Goal: Information Seeking & Learning: Learn about a topic

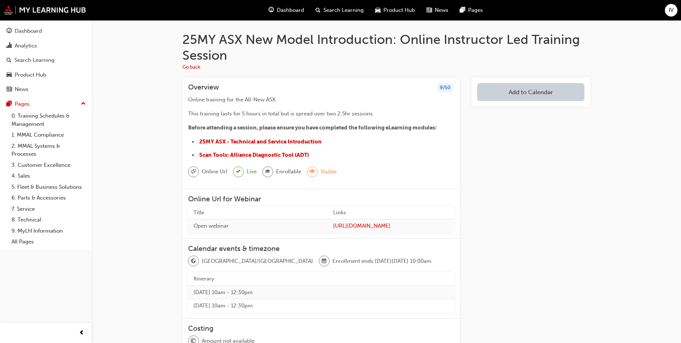
click at [657, 90] on div "25MY ASX New Model Introduction: Online Instructor Led Training Session Go back…" at bounding box center [387, 243] width 590 height 447
click at [296, 157] on span "Scan Tools: Alliance Diagnostic Tool (ADT)" at bounding box center [254, 155] width 110 height 6
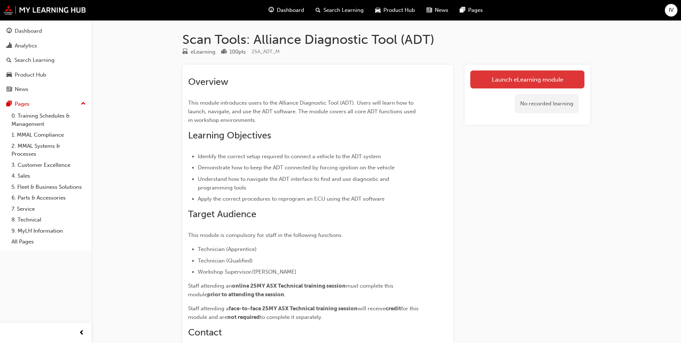
click at [489, 84] on link "Launch eLearning module" at bounding box center [527, 79] width 114 height 18
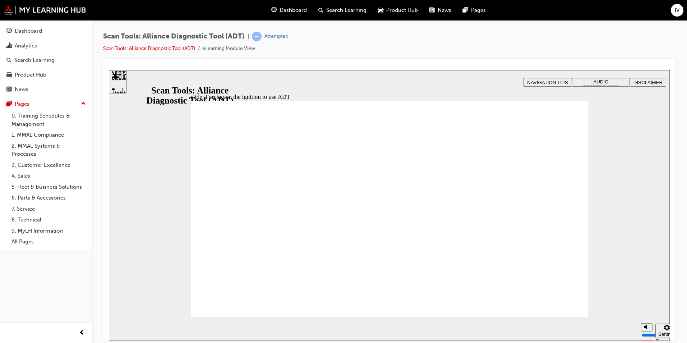
radio input "true"
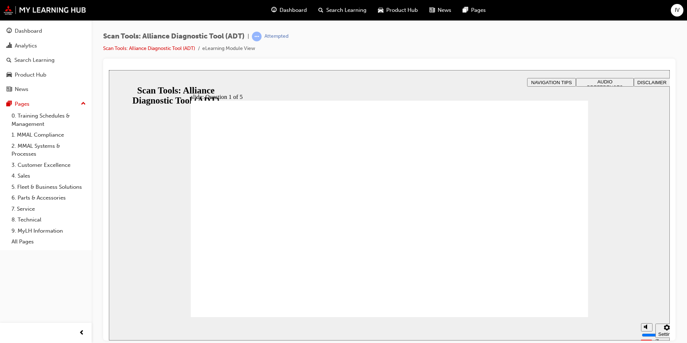
radio input "false"
radio input "true"
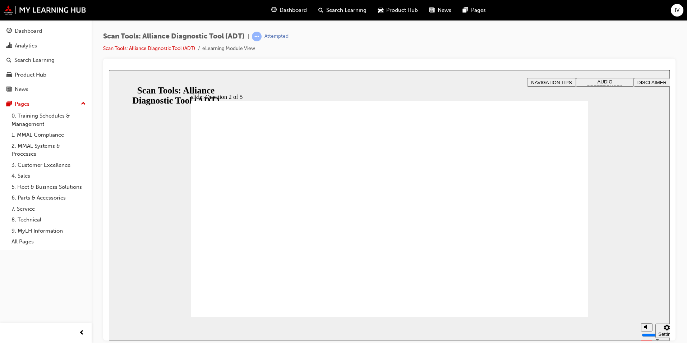
radio input "true"
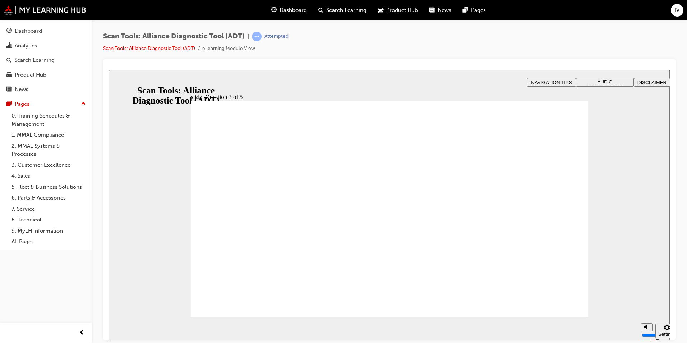
radio input "true"
drag, startPoint x: 393, startPoint y: 251, endPoint x: 394, endPoint y: 257, distance: 5.8
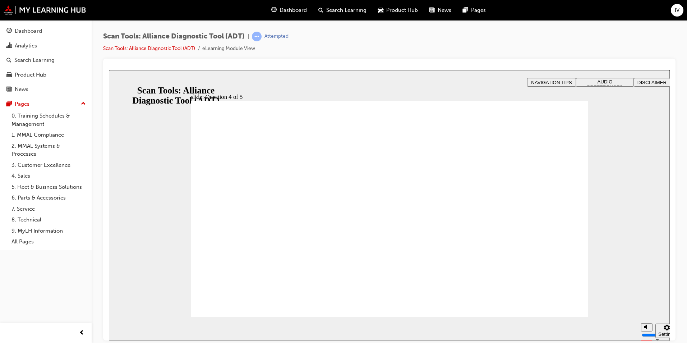
radio input "true"
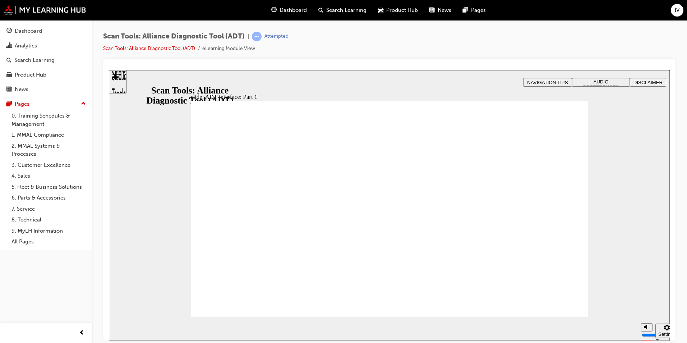
click at [665, 178] on div "slide: ADT interface: Part 1 Rectangle 2 Rectangle Freeform 2 Oval 1 Oval 1 Ova…" at bounding box center [389, 205] width 561 height 270
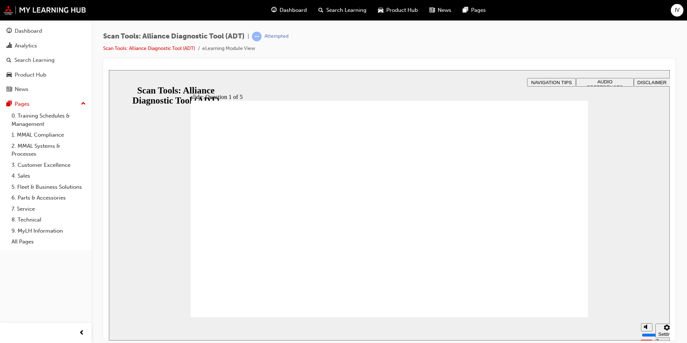
radio input "true"
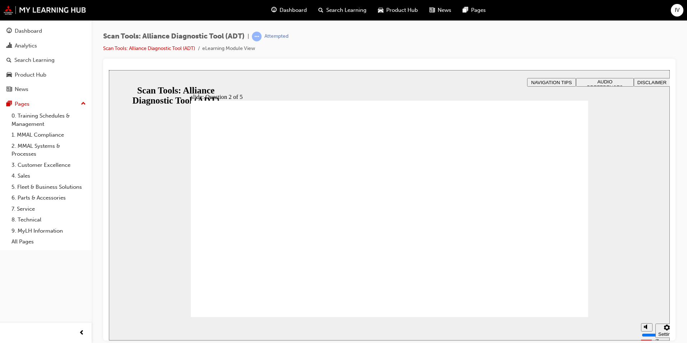
radio input "true"
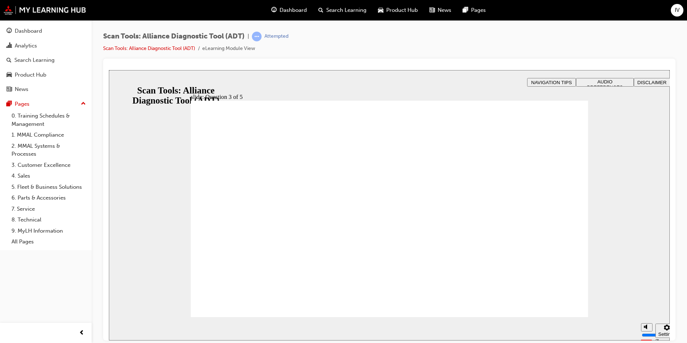
radio input "true"
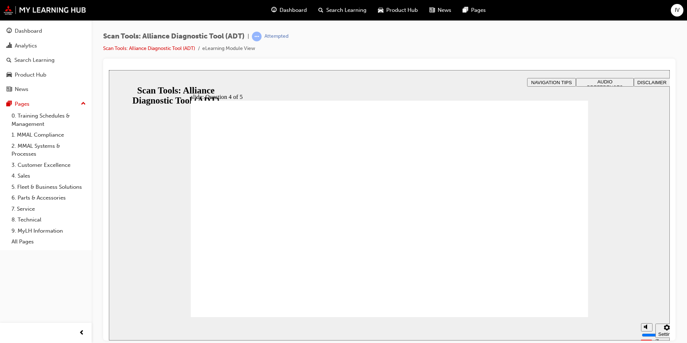
radio input "true"
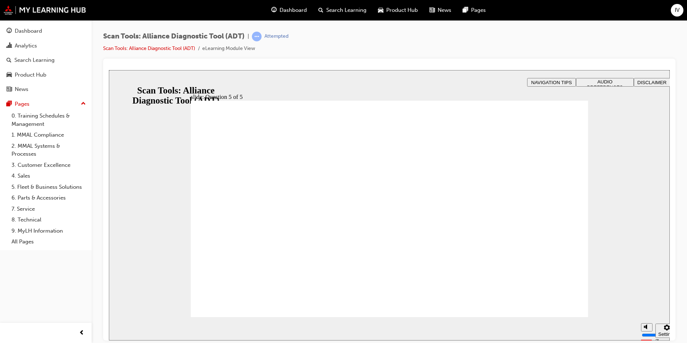
radio input "true"
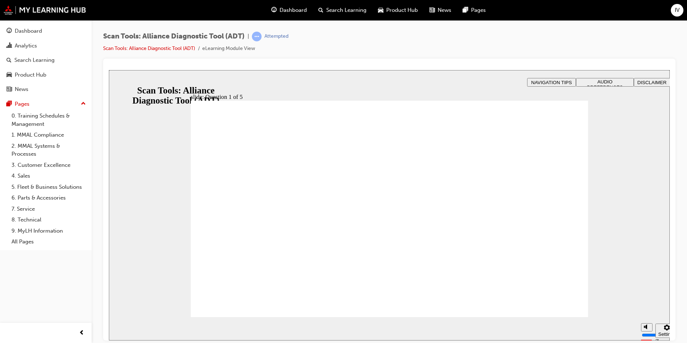
radio input "true"
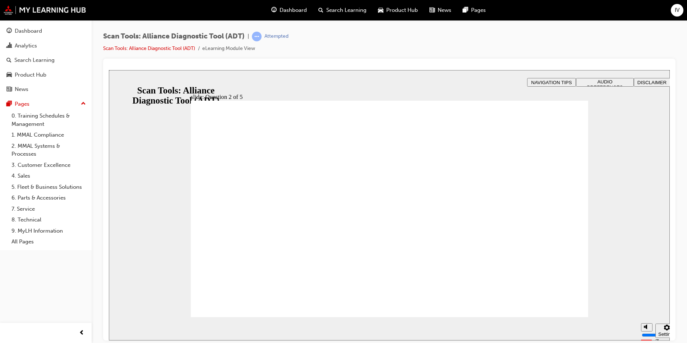
radio input "true"
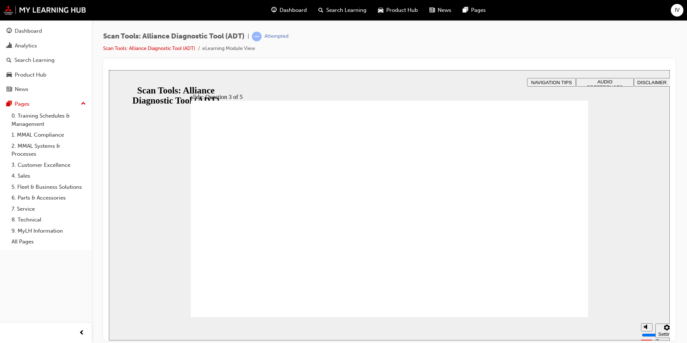
radio input "true"
drag, startPoint x: 522, startPoint y: 291, endPoint x: 532, endPoint y: 296, distance: 10.9
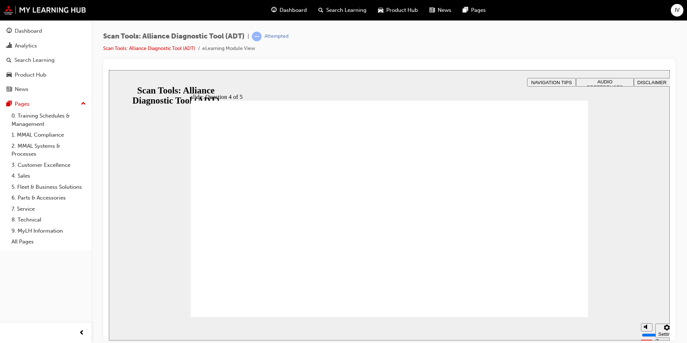
radio input "true"
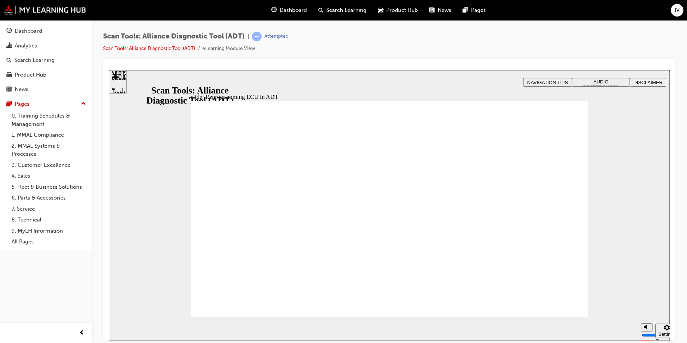
radio input "true"
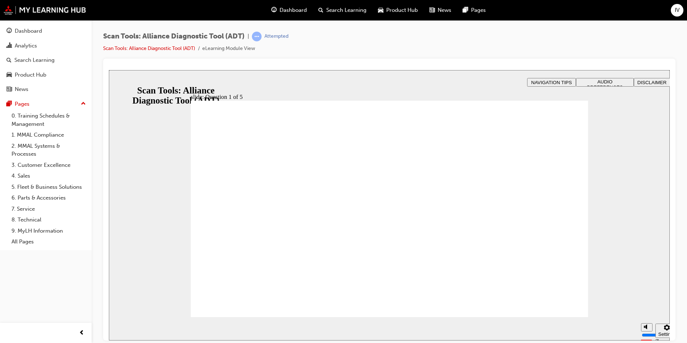
radio input "true"
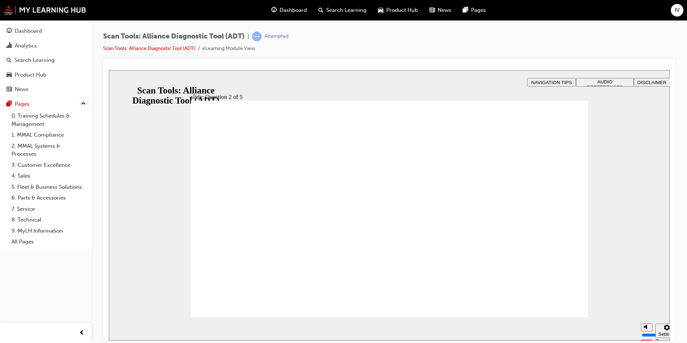
radio input "true"
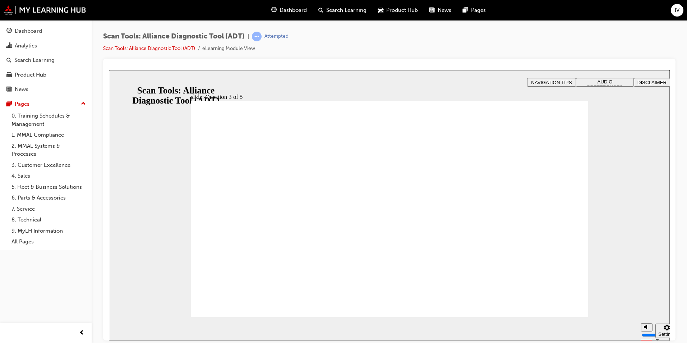
radio input "true"
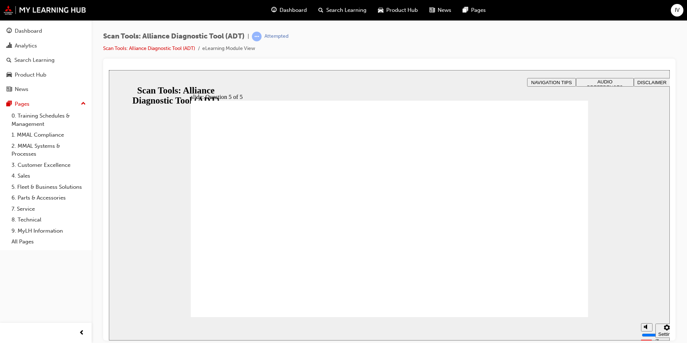
radio input "true"
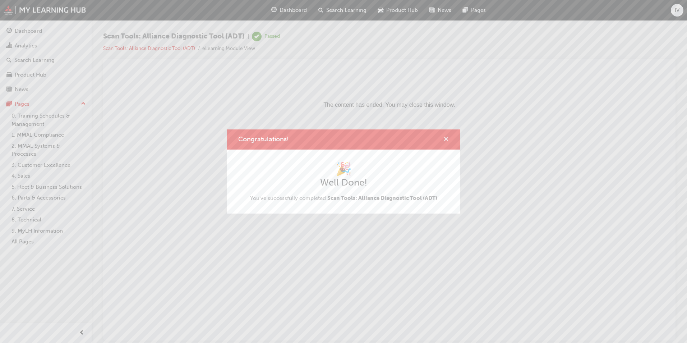
click at [446, 138] on span "cross-icon" at bounding box center [445, 139] width 5 height 6
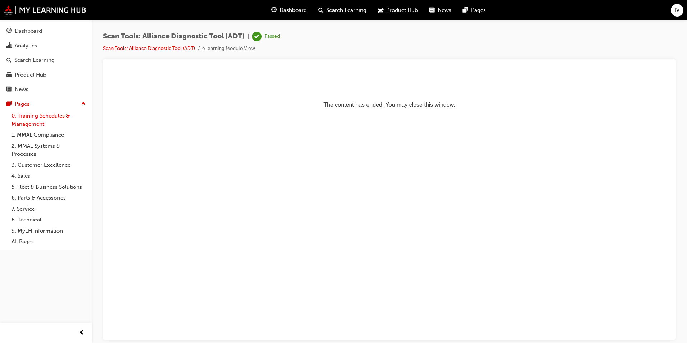
click at [43, 113] on link "0. Training Schedules & Management" at bounding box center [49, 119] width 80 height 19
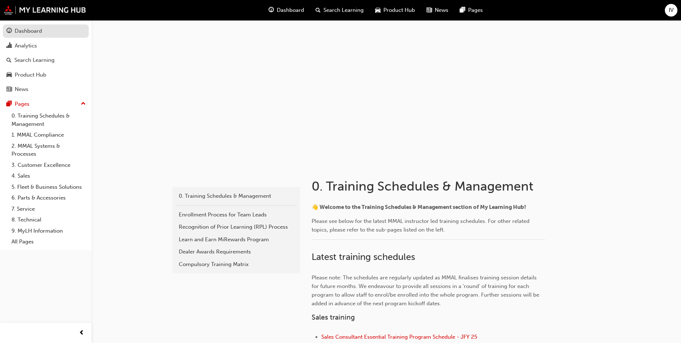
click at [33, 32] on div "Dashboard" at bounding box center [28, 31] width 27 height 8
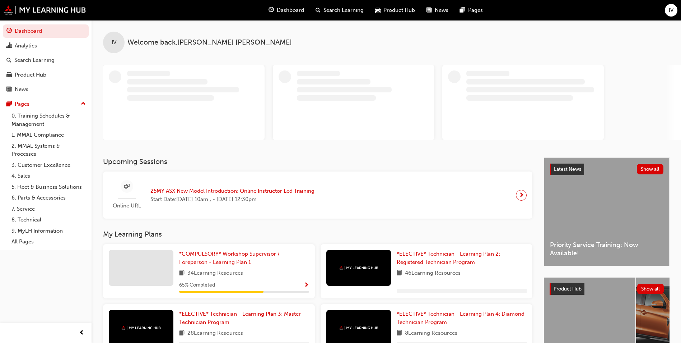
click at [293, 190] on span "25MY ASX New Model Introduction: Online Instructor Led Training" at bounding box center [232, 191] width 164 height 8
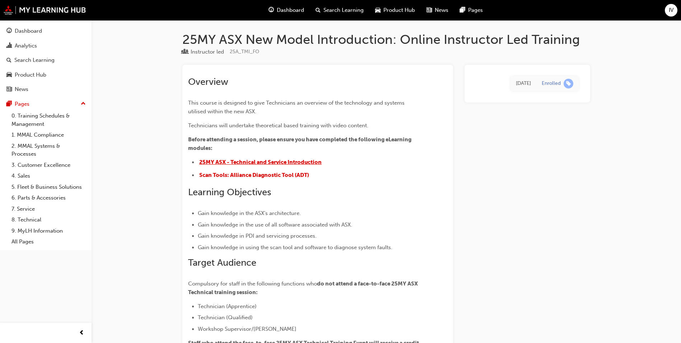
click at [214, 159] on span "25MY ASX - Technical and Service Introduction" at bounding box center [260, 162] width 122 height 6
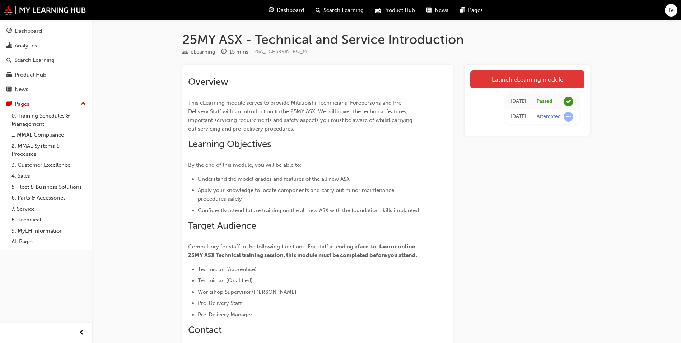
click at [497, 84] on link "Launch eLearning module" at bounding box center [527, 79] width 114 height 18
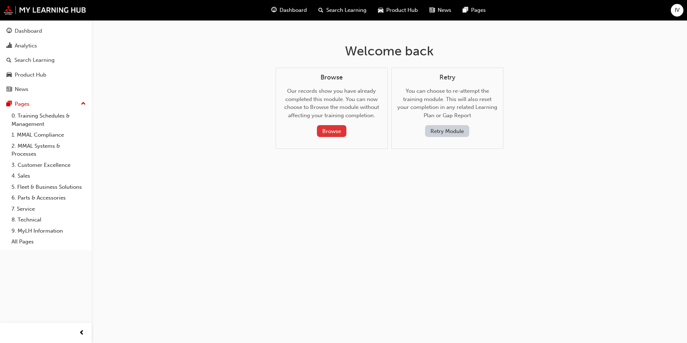
click at [340, 134] on button "Browse" at bounding box center [331, 131] width 29 height 12
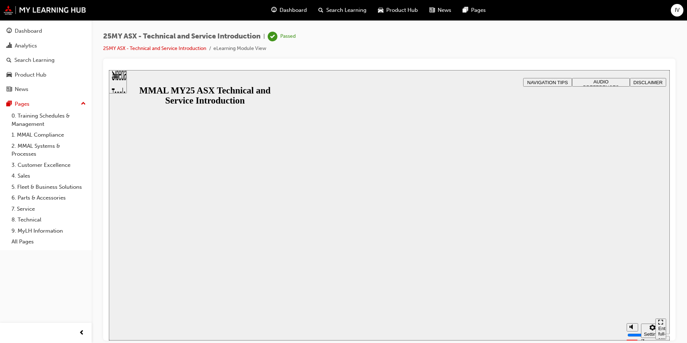
click at [393, 327] on div "MMAL MY25 ASX Technical and Service Introduction MMAL MY25 ASX Technical and Se…" at bounding box center [389, 349] width 561 height 44
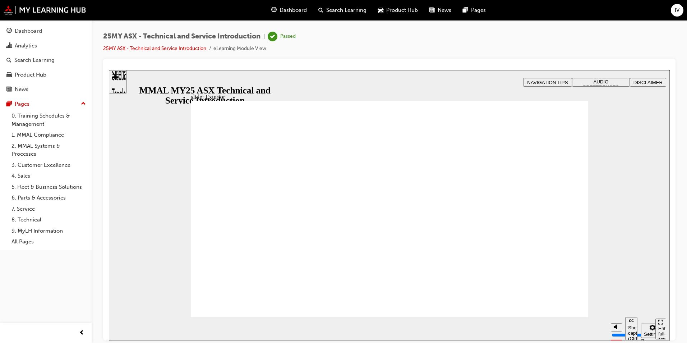
drag, startPoint x: 563, startPoint y: 107, endPoint x: 568, endPoint y: 106, distance: 4.8
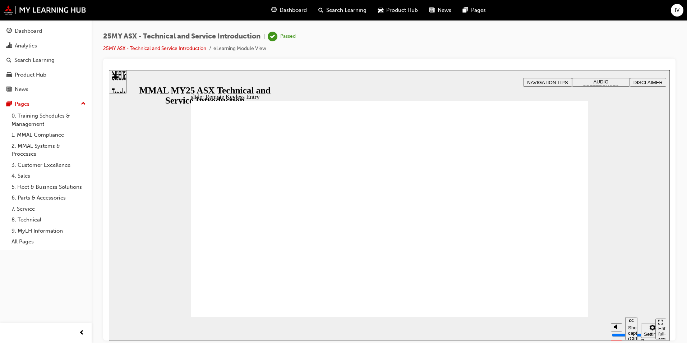
type input "16"
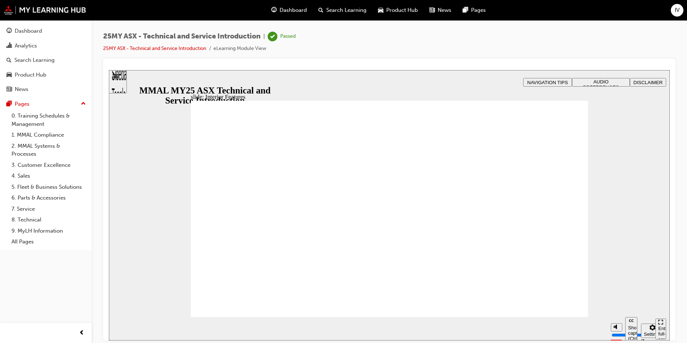
type input "17"
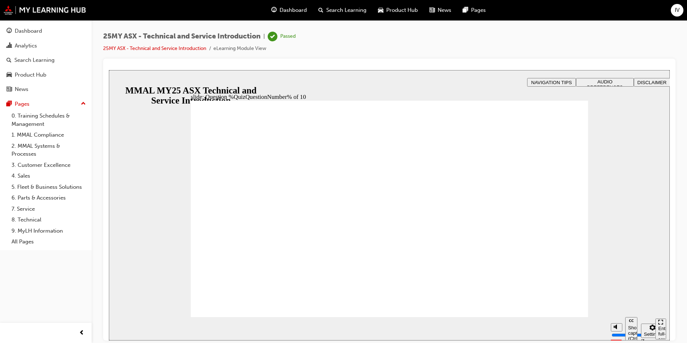
radio input "true"
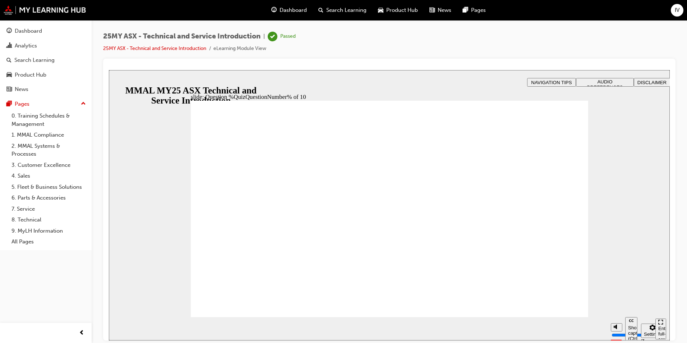
radio input "true"
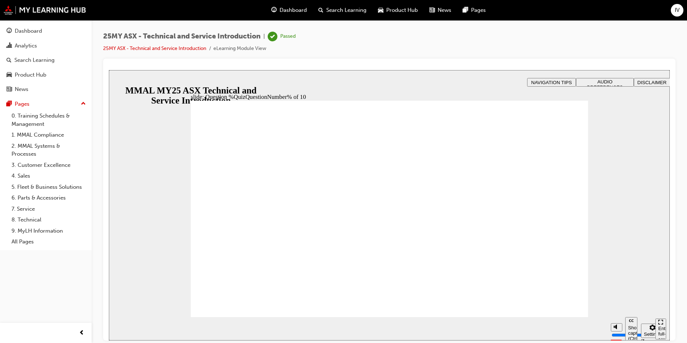
radio input "true"
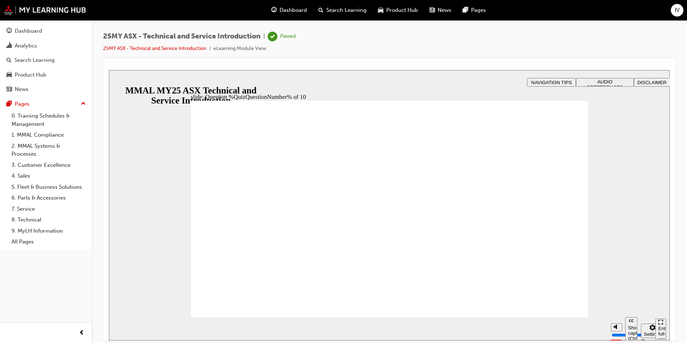
radio input "true"
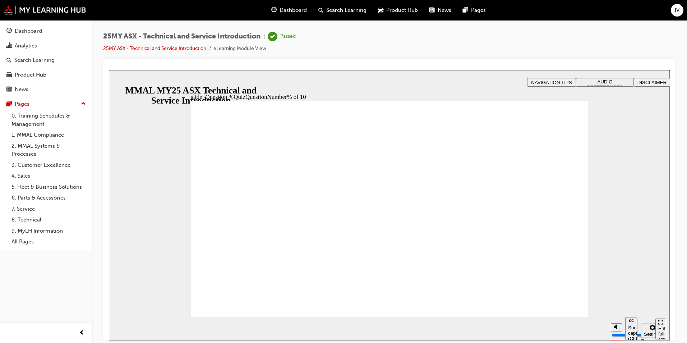
radio input "true"
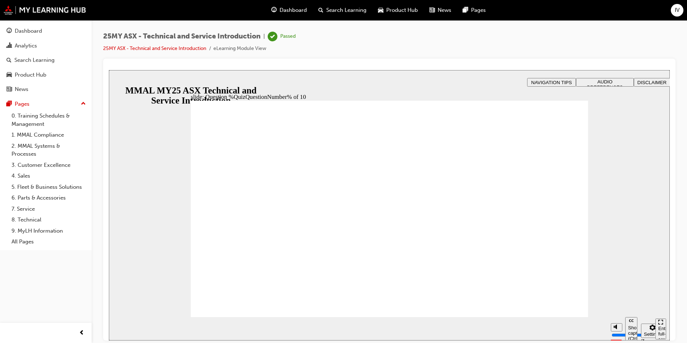
drag, startPoint x: 380, startPoint y: 278, endPoint x: 389, endPoint y: 276, distance: 8.9
radio input "true"
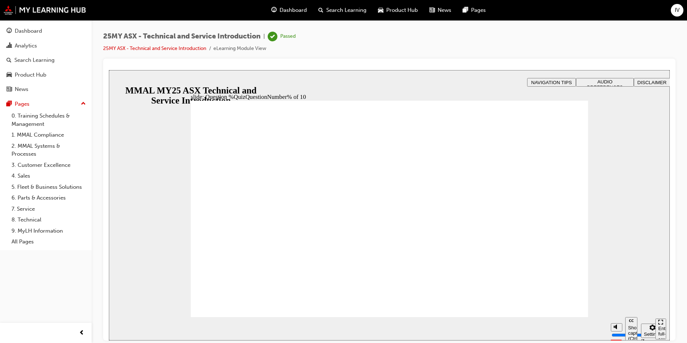
drag, startPoint x: 378, startPoint y: 276, endPoint x: 558, endPoint y: 301, distance: 182.0
radio input "true"
